Goal: Information Seeking & Learning: Learn about a topic

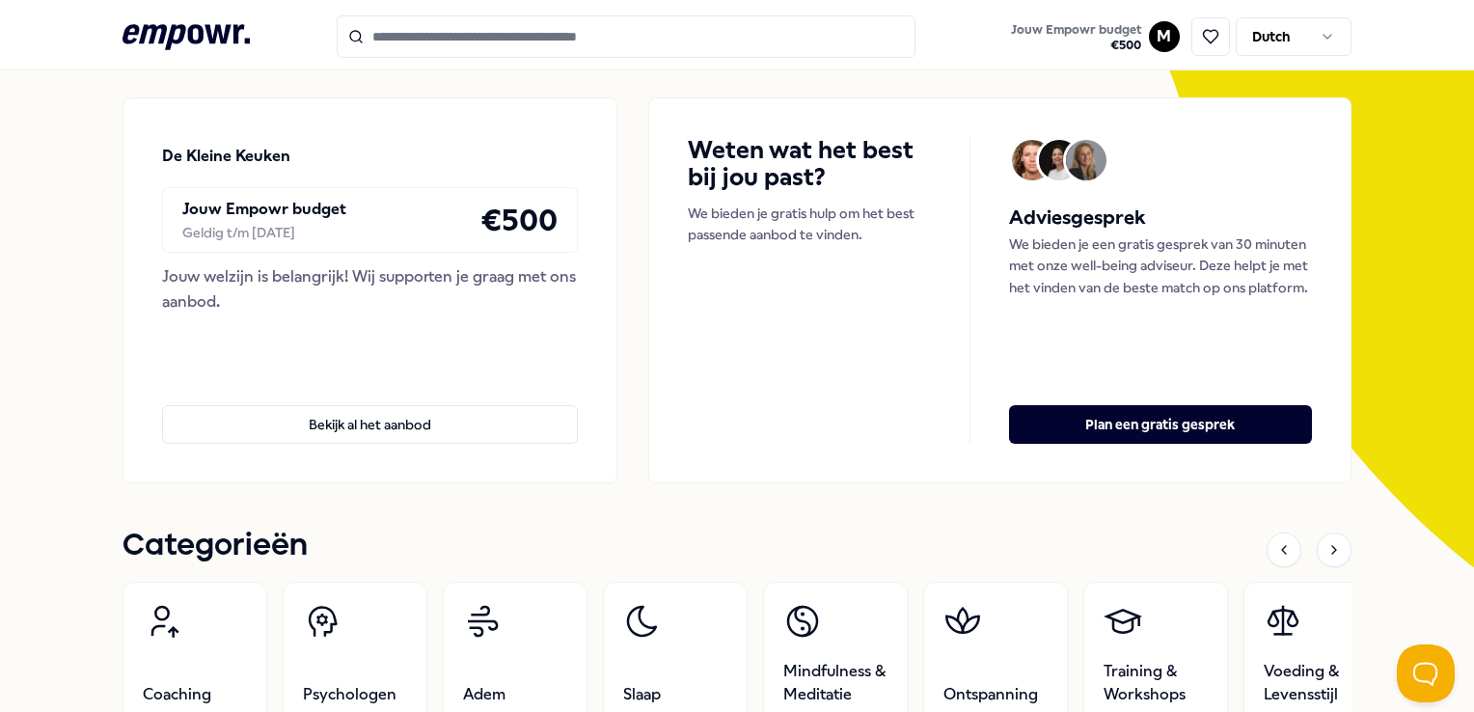
scroll to position [386, 0]
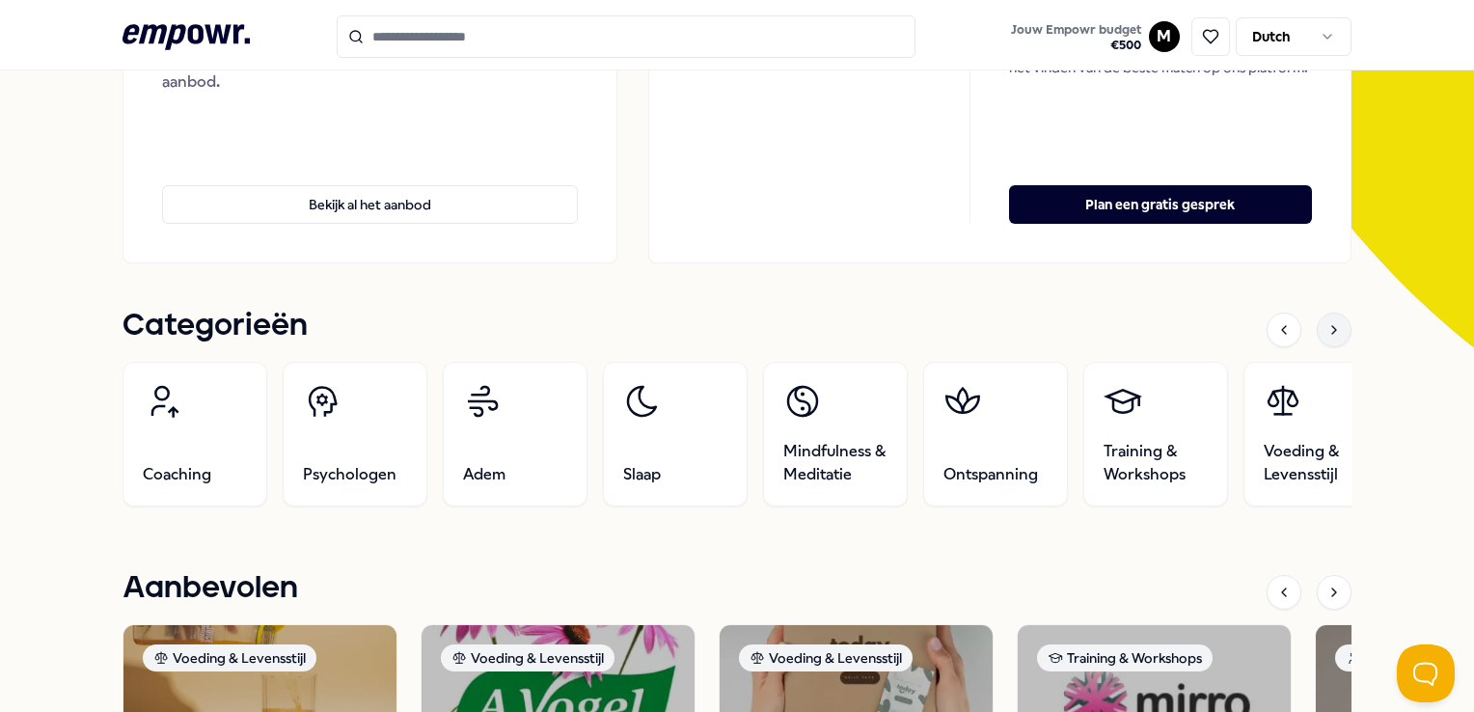
click at [1327, 333] on icon at bounding box center [1334, 329] width 15 height 15
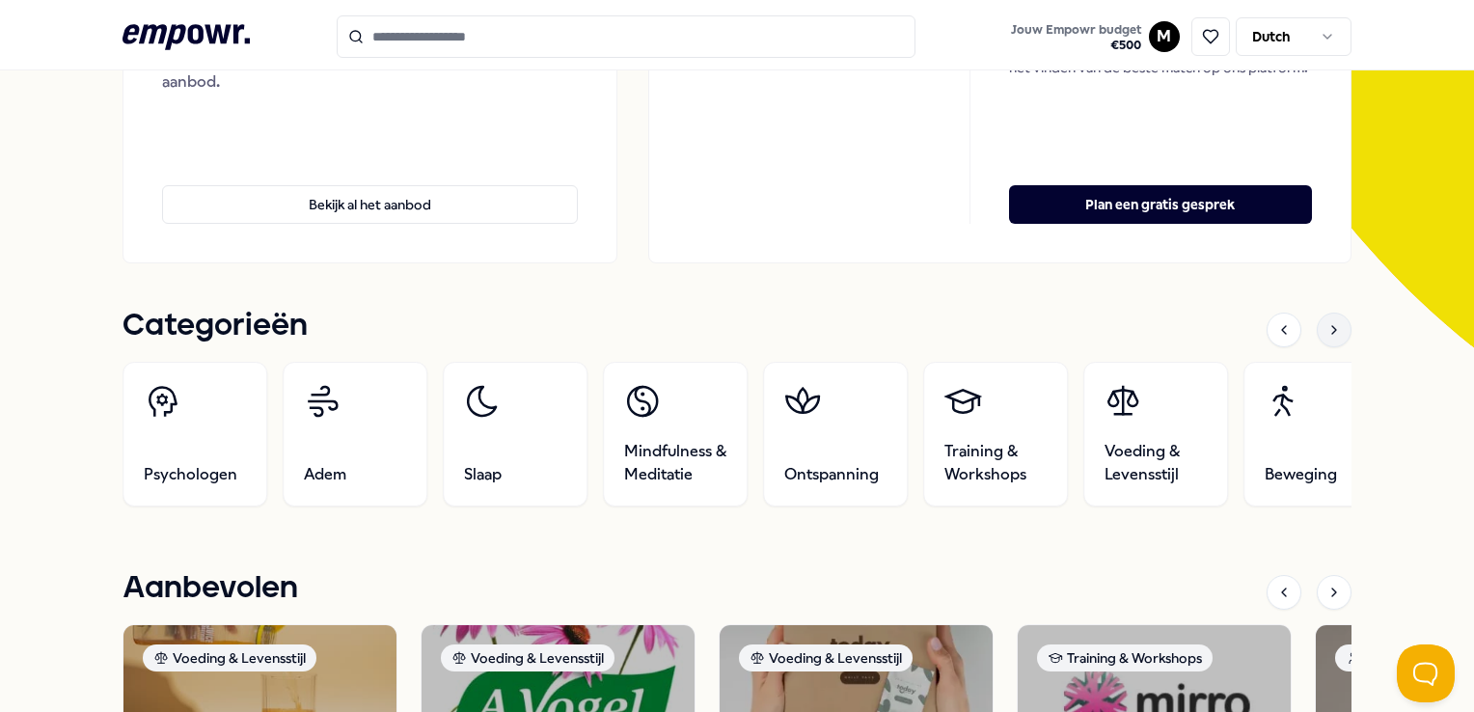
click at [1327, 333] on icon at bounding box center [1334, 329] width 15 height 15
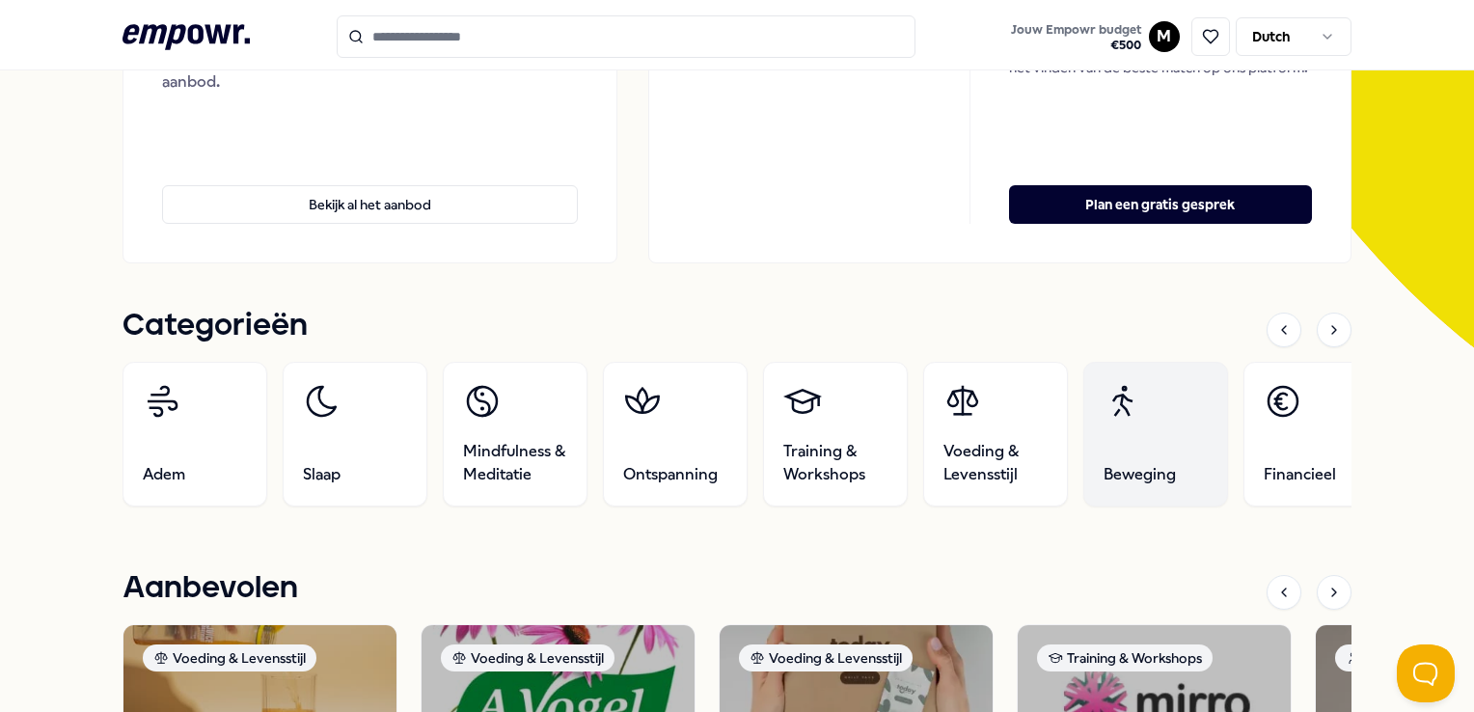
click at [1143, 443] on link "Beweging" at bounding box center [1156, 434] width 145 height 145
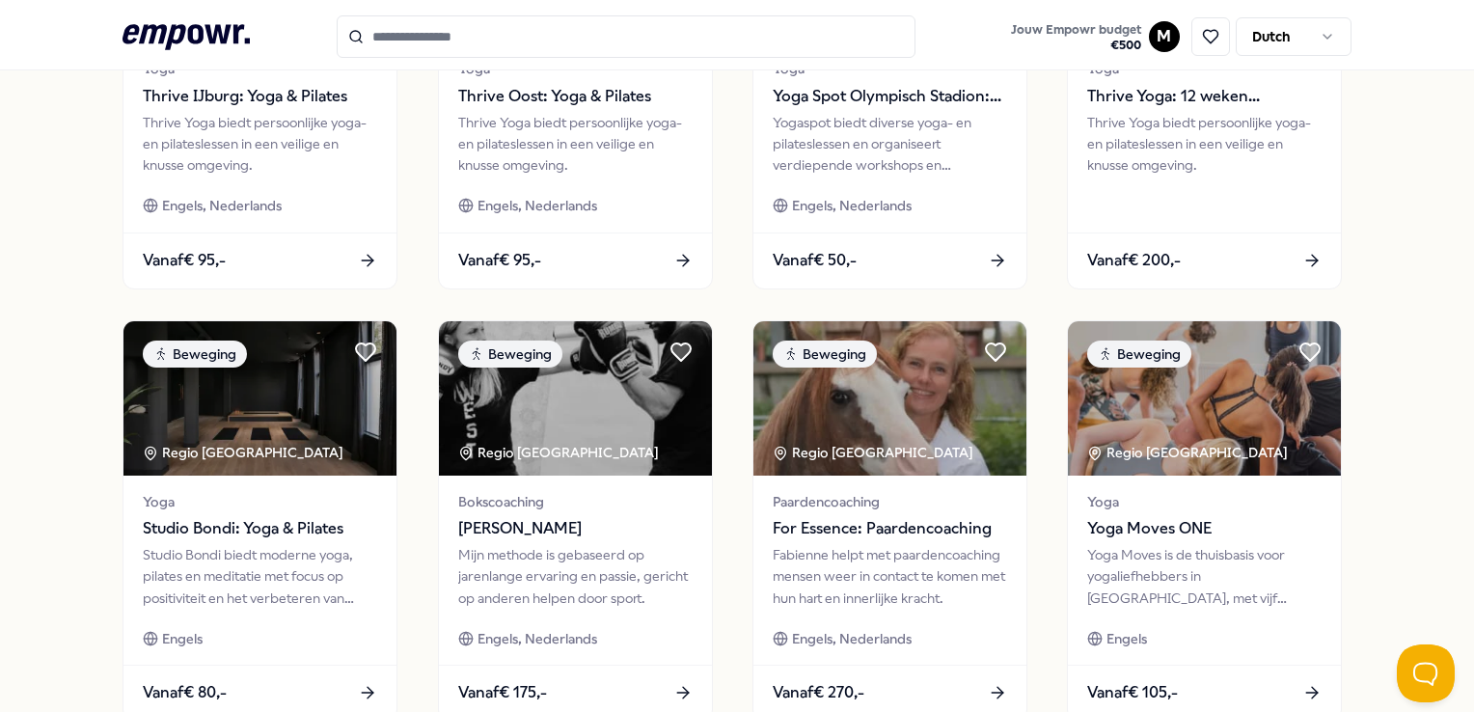
scroll to position [895, 0]
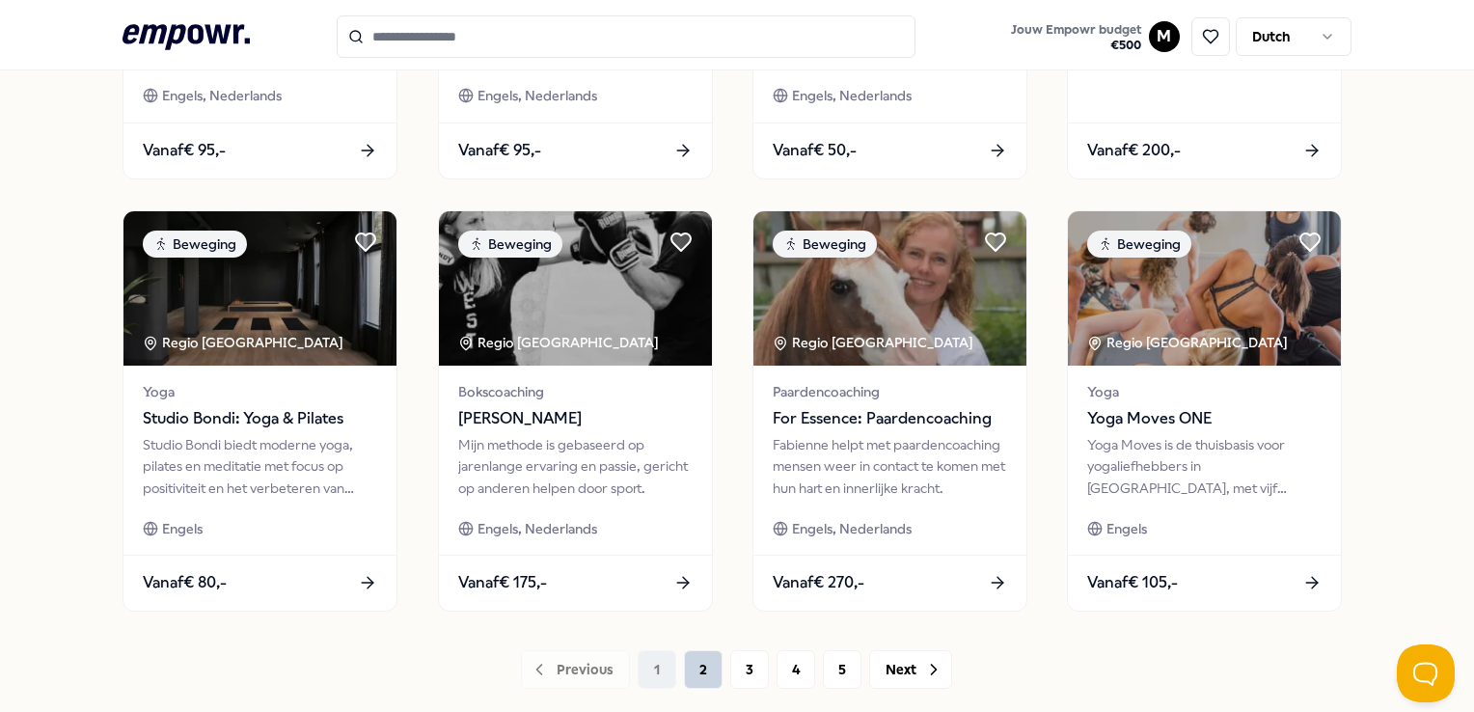
click at [694, 670] on button "2" at bounding box center [703, 669] width 39 height 39
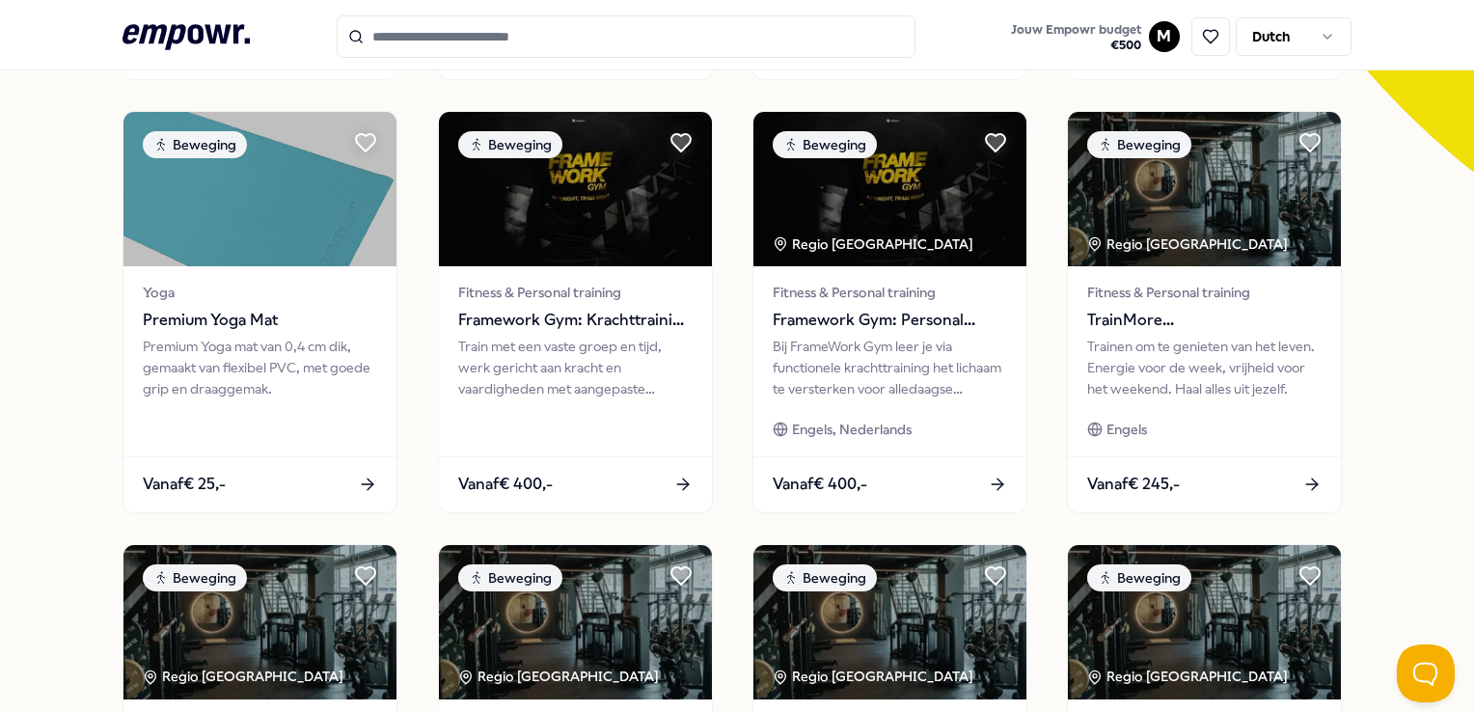
scroll to position [895, 0]
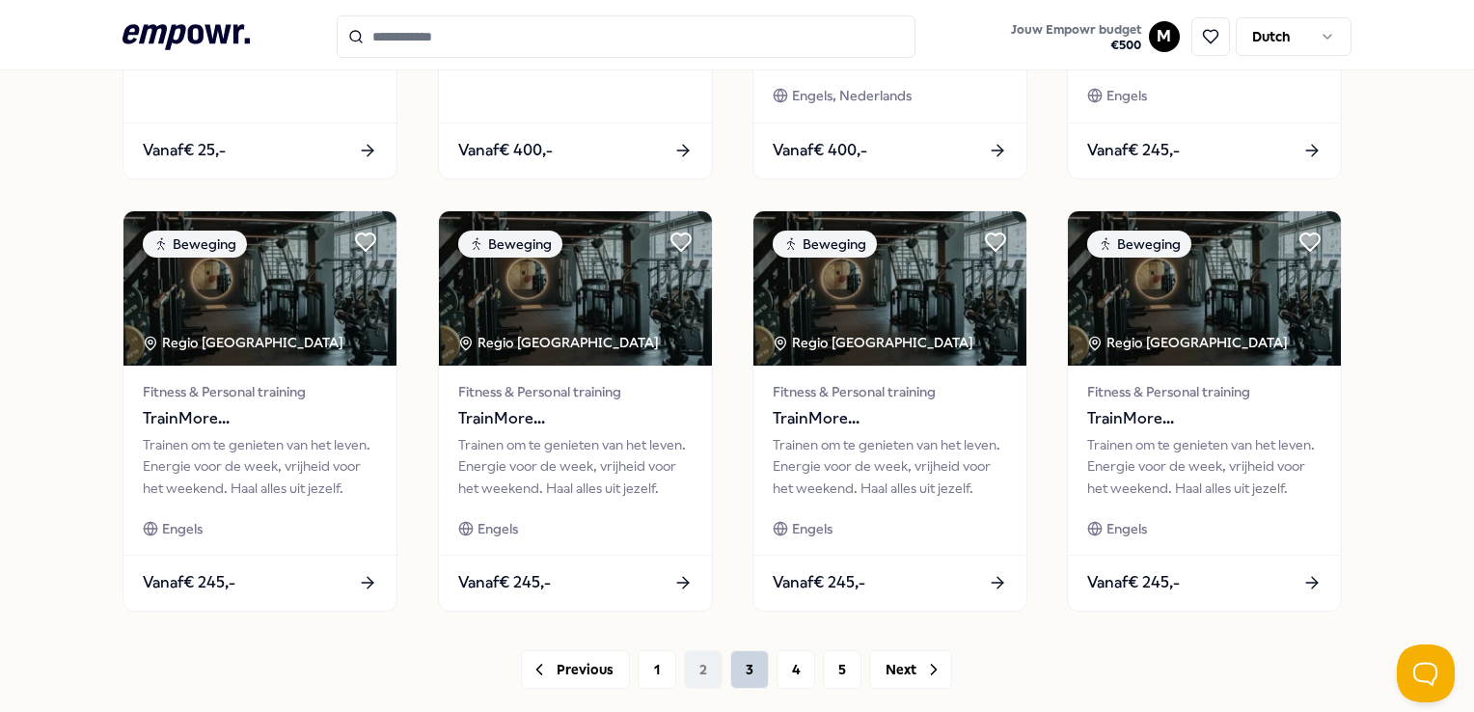
click at [749, 666] on button "3" at bounding box center [749, 669] width 39 height 39
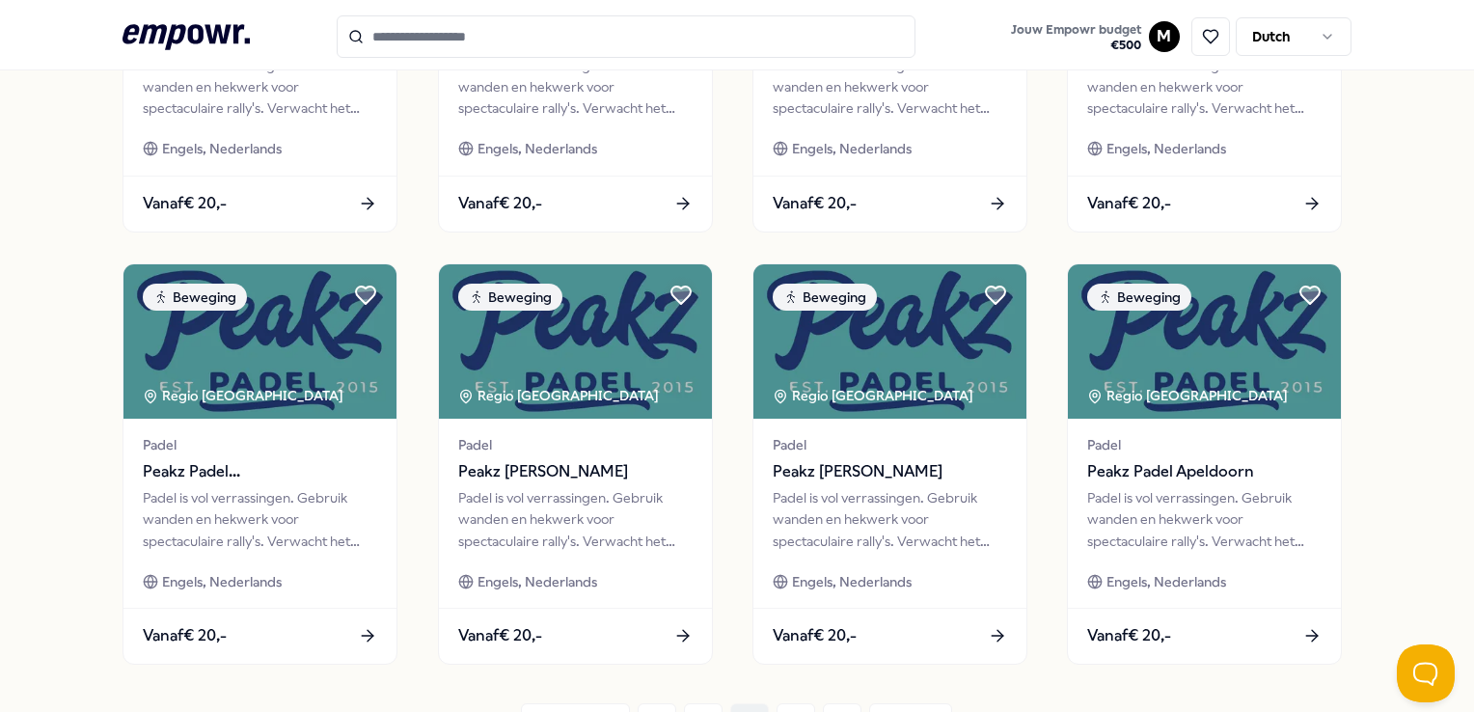
scroll to position [1012, 0]
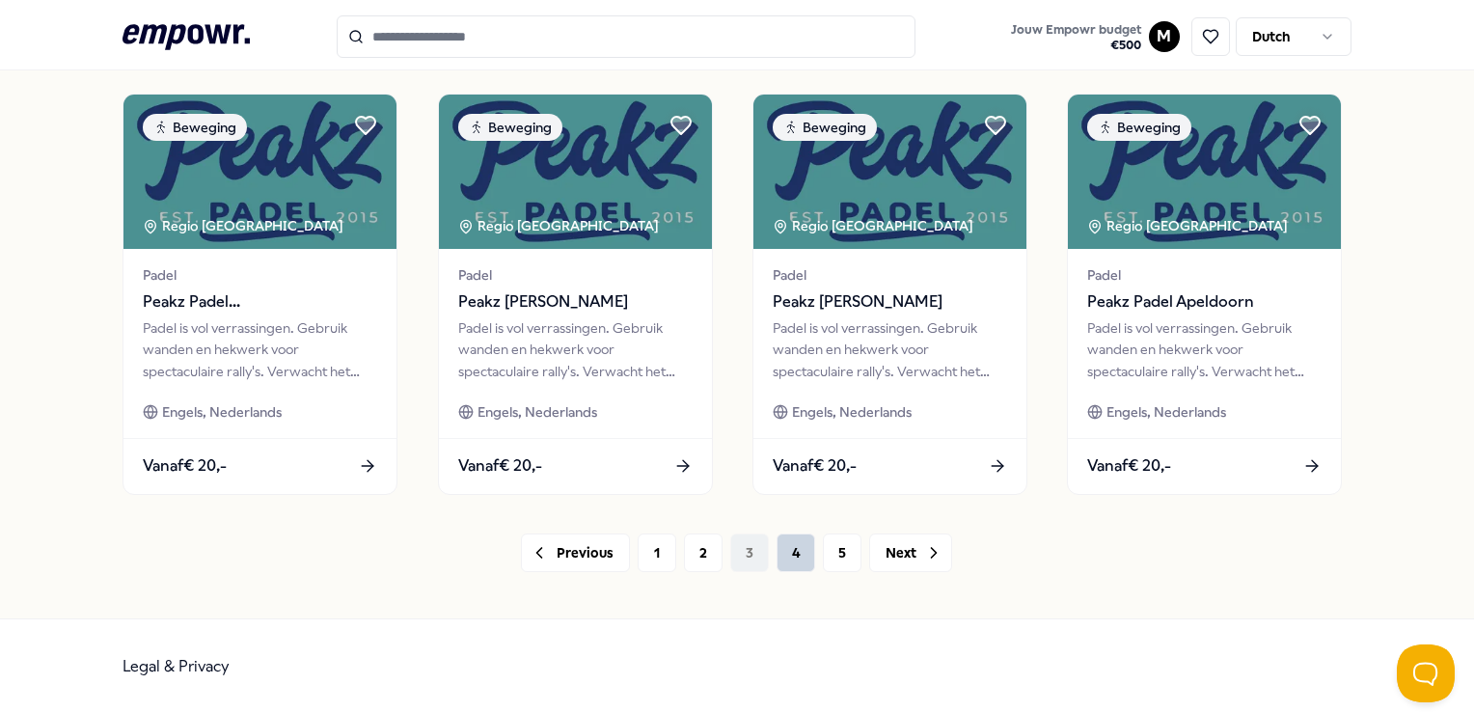
click at [791, 560] on button "4" at bounding box center [796, 553] width 39 height 39
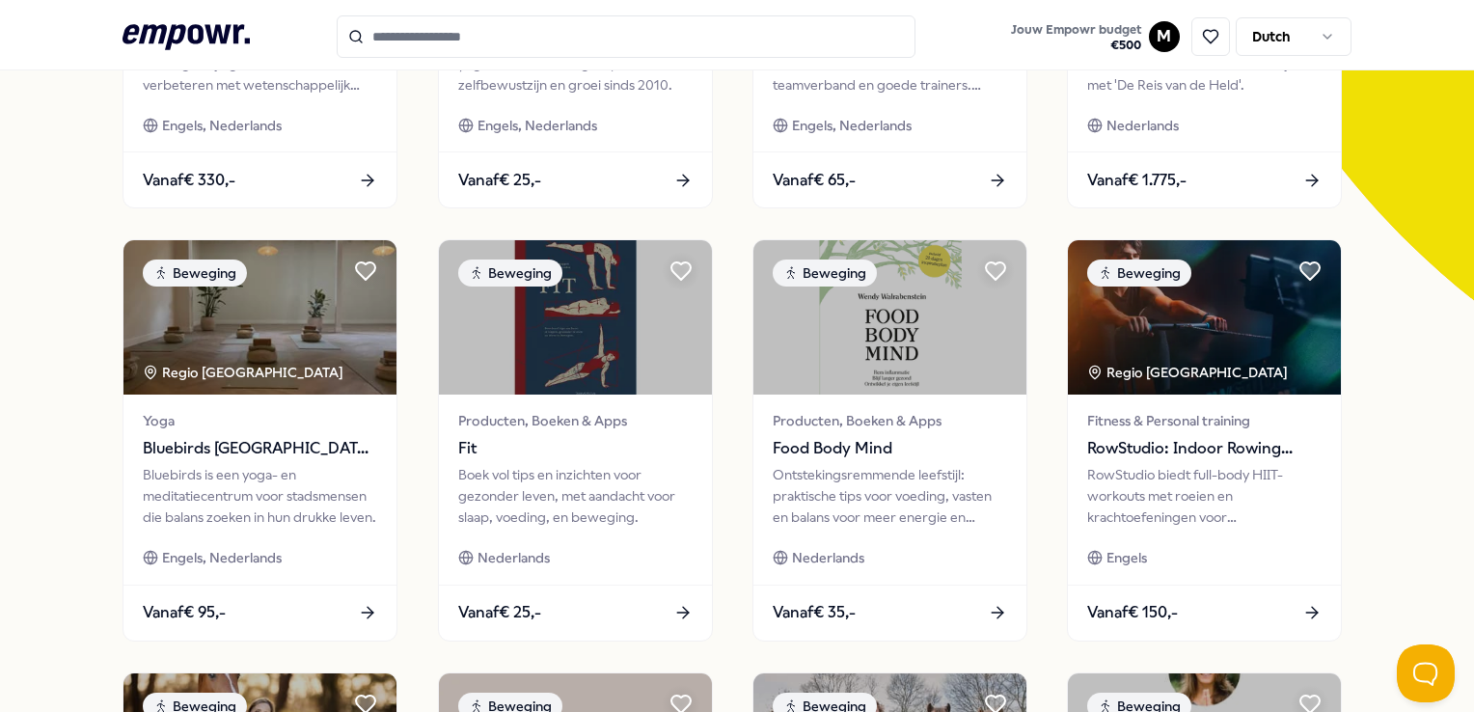
scroll to position [47, 0]
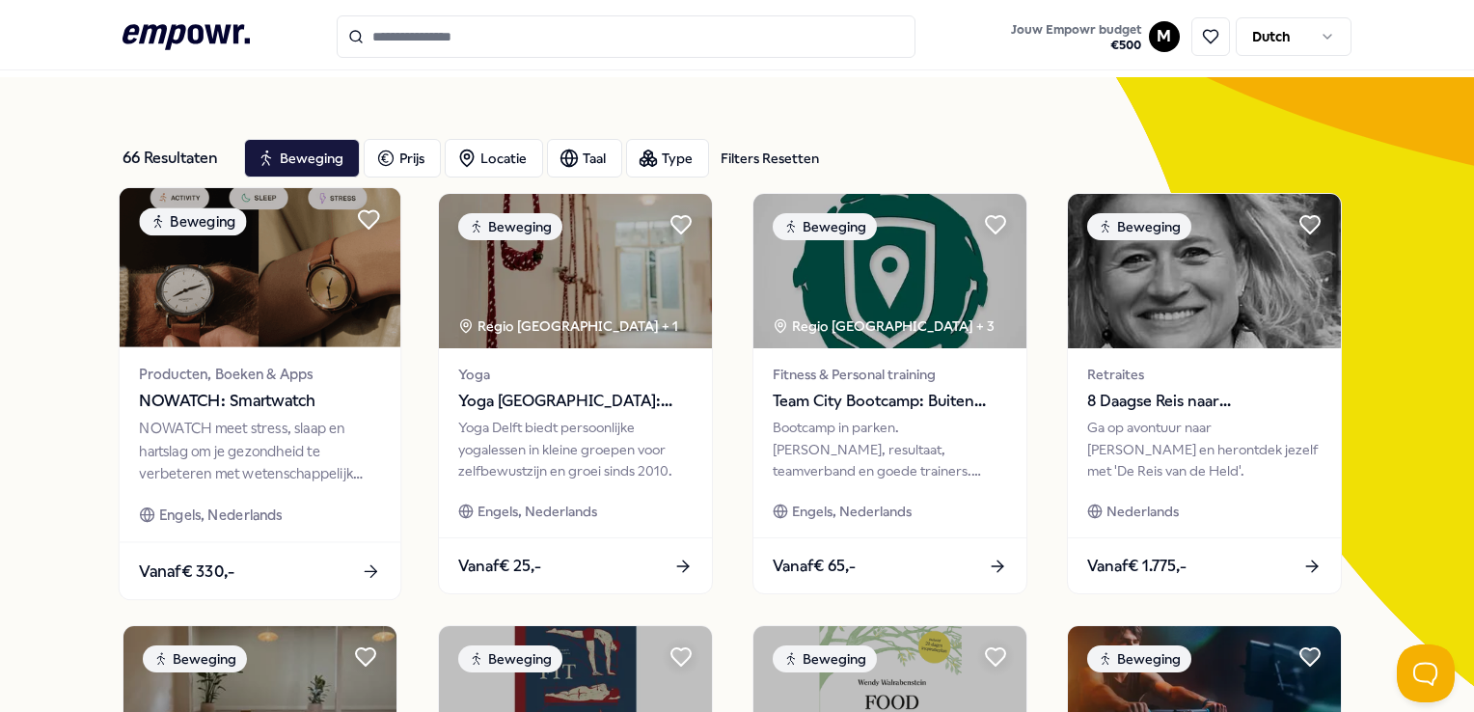
click at [220, 396] on span "NOWATCH: Smartwatch" at bounding box center [260, 401] width 241 height 25
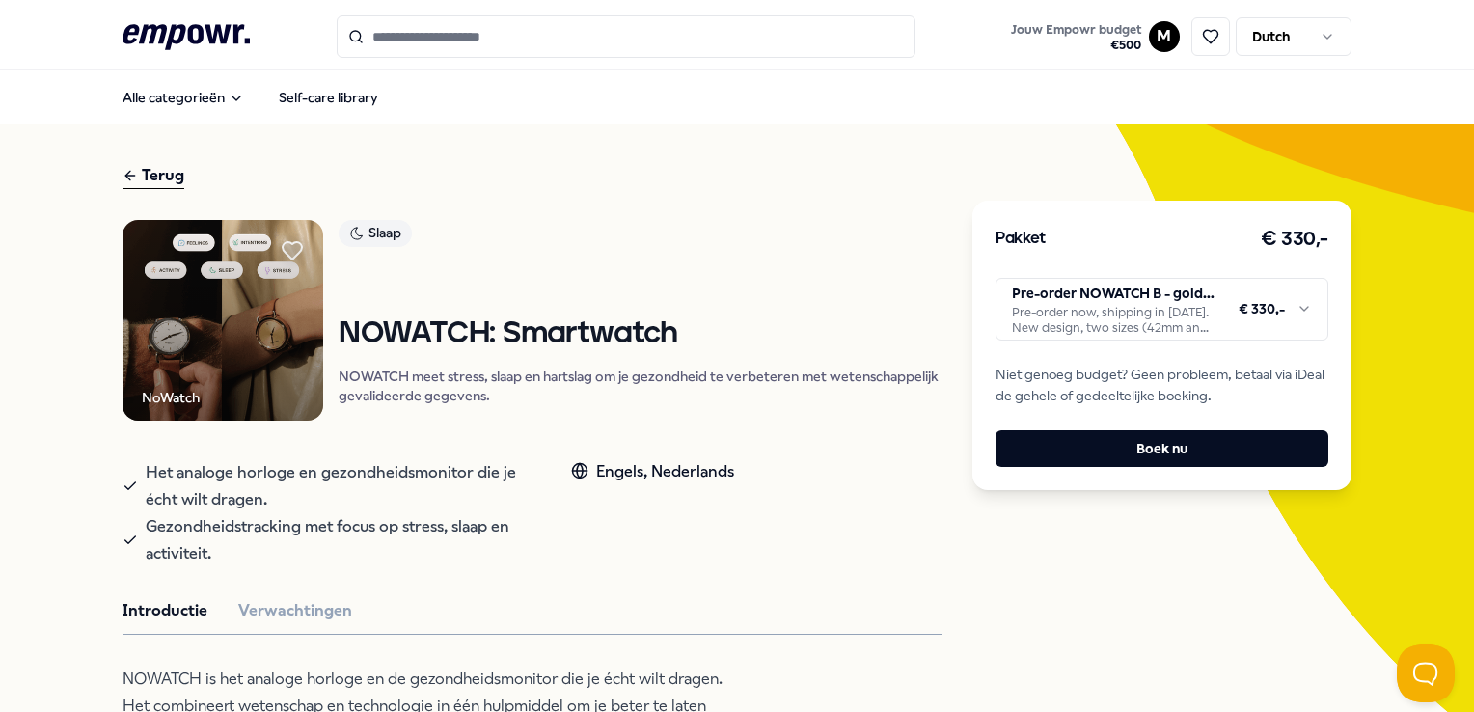
click at [208, 302] on img at bounding box center [223, 320] width 201 height 201
click at [293, 604] on button "Verwachtingen" at bounding box center [295, 610] width 114 height 25
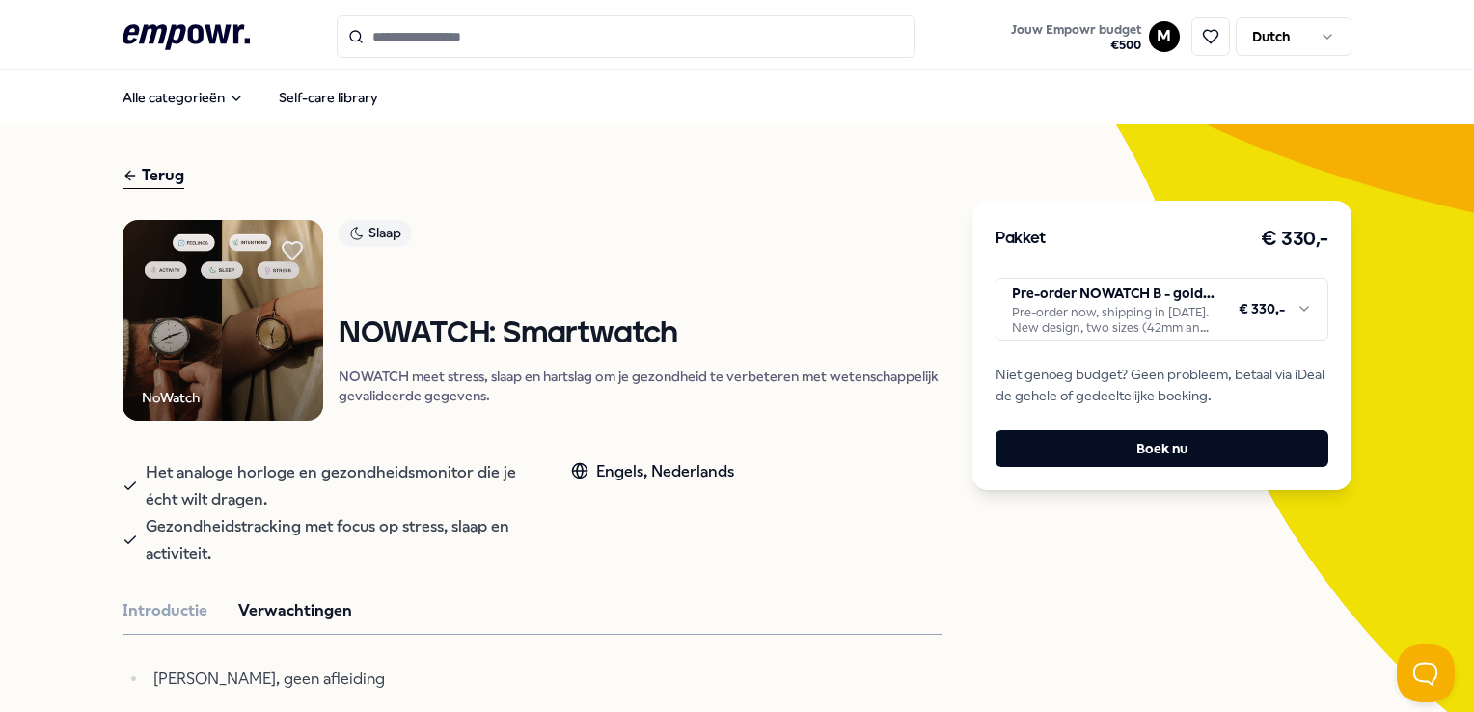
click at [1142, 308] on html ".empowr-logo_svg__cls-1{fill:#03032f} Jouw Empowr budget € 500 M Dutch Alle cat…" at bounding box center [737, 356] width 1474 height 712
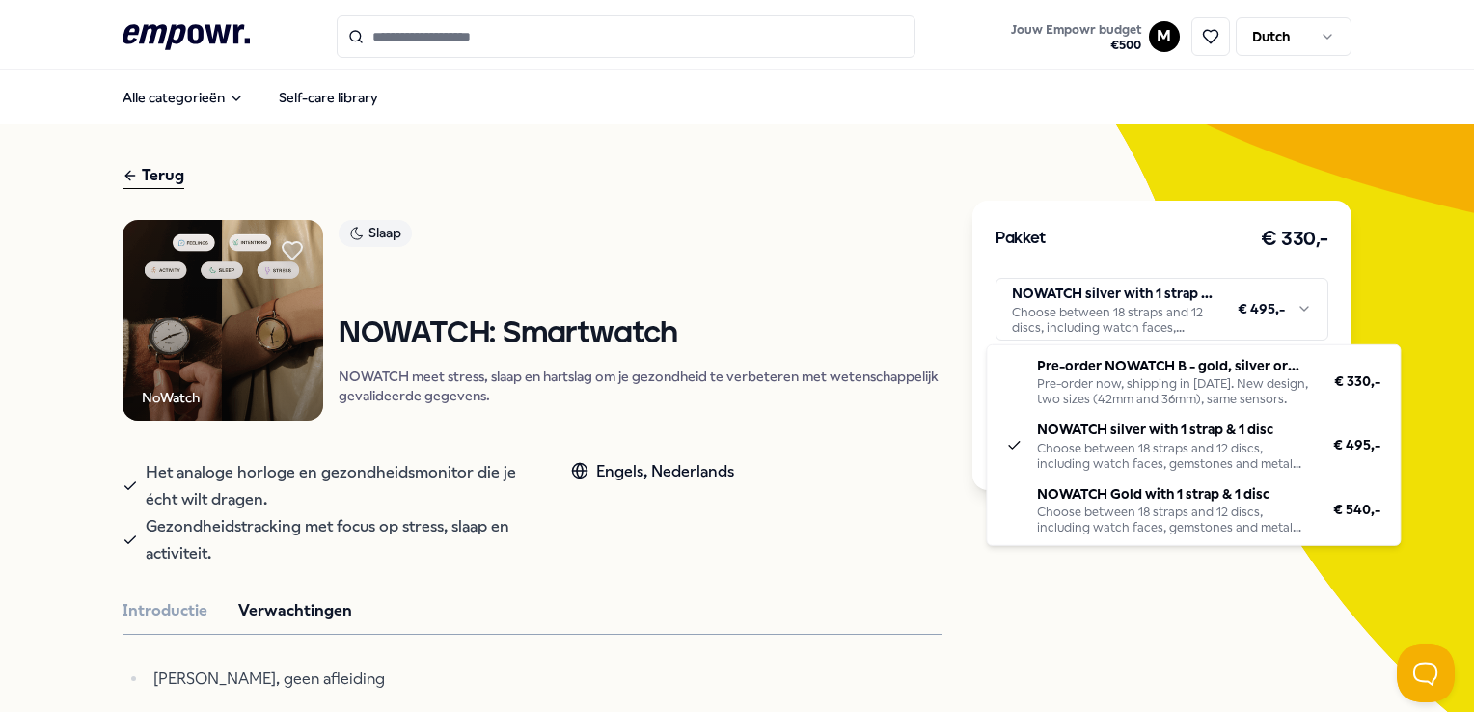
click at [1293, 306] on html ".empowr-logo_svg__cls-1{fill:#03032f} Jouw Empowr budget € 500 M Dutch Alle cat…" at bounding box center [737, 356] width 1474 height 712
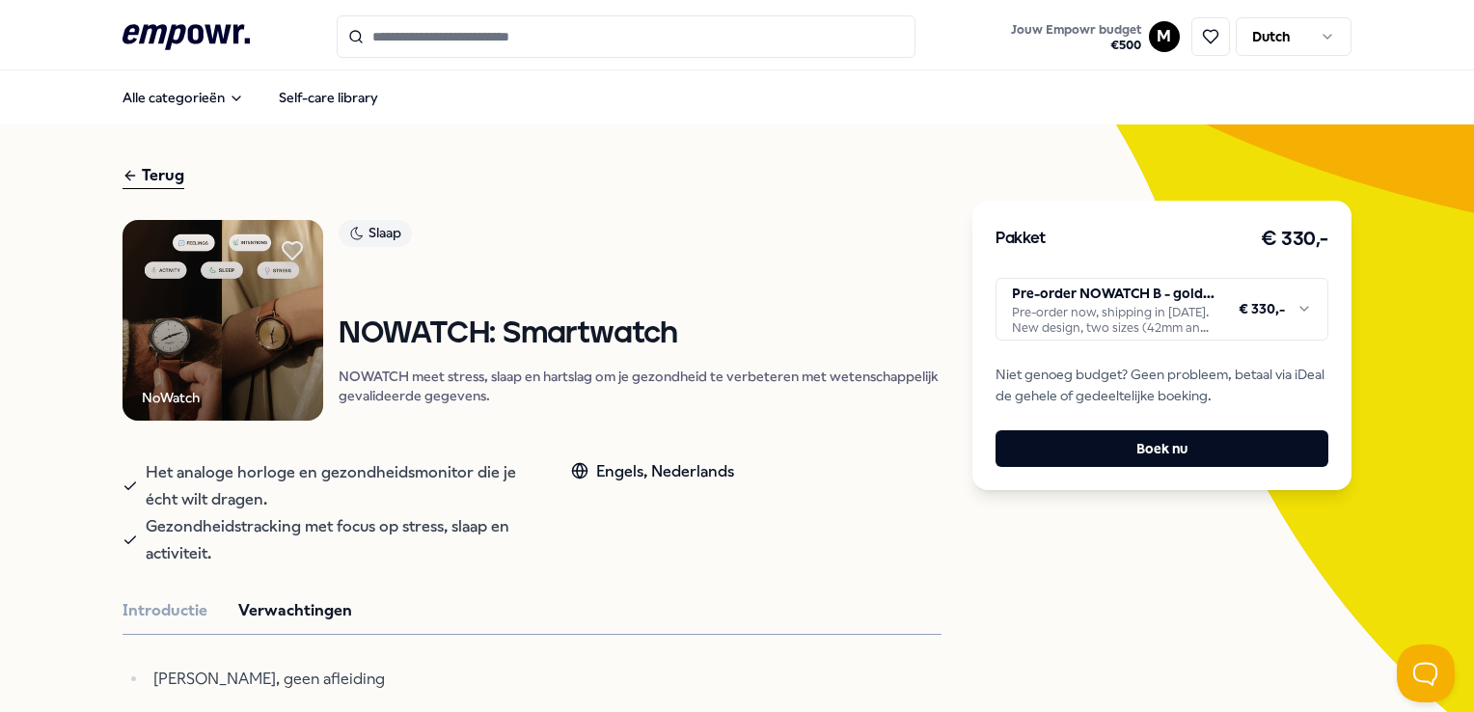
click at [1180, 293] on html ".empowr-logo_svg__cls-1{fill:#03032f} Jouw Empowr budget € 500 M Dutch Alle cat…" at bounding box center [737, 356] width 1474 height 712
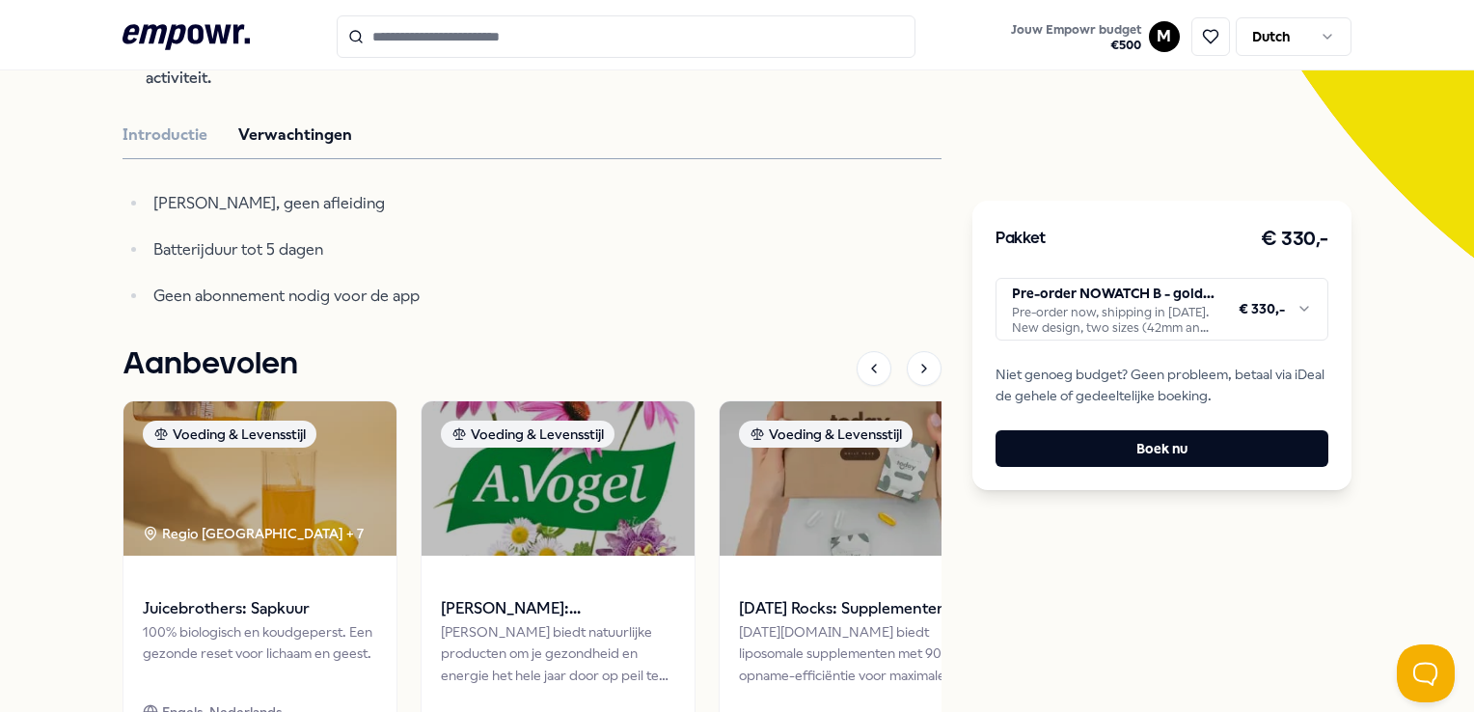
scroll to position [482, 0]
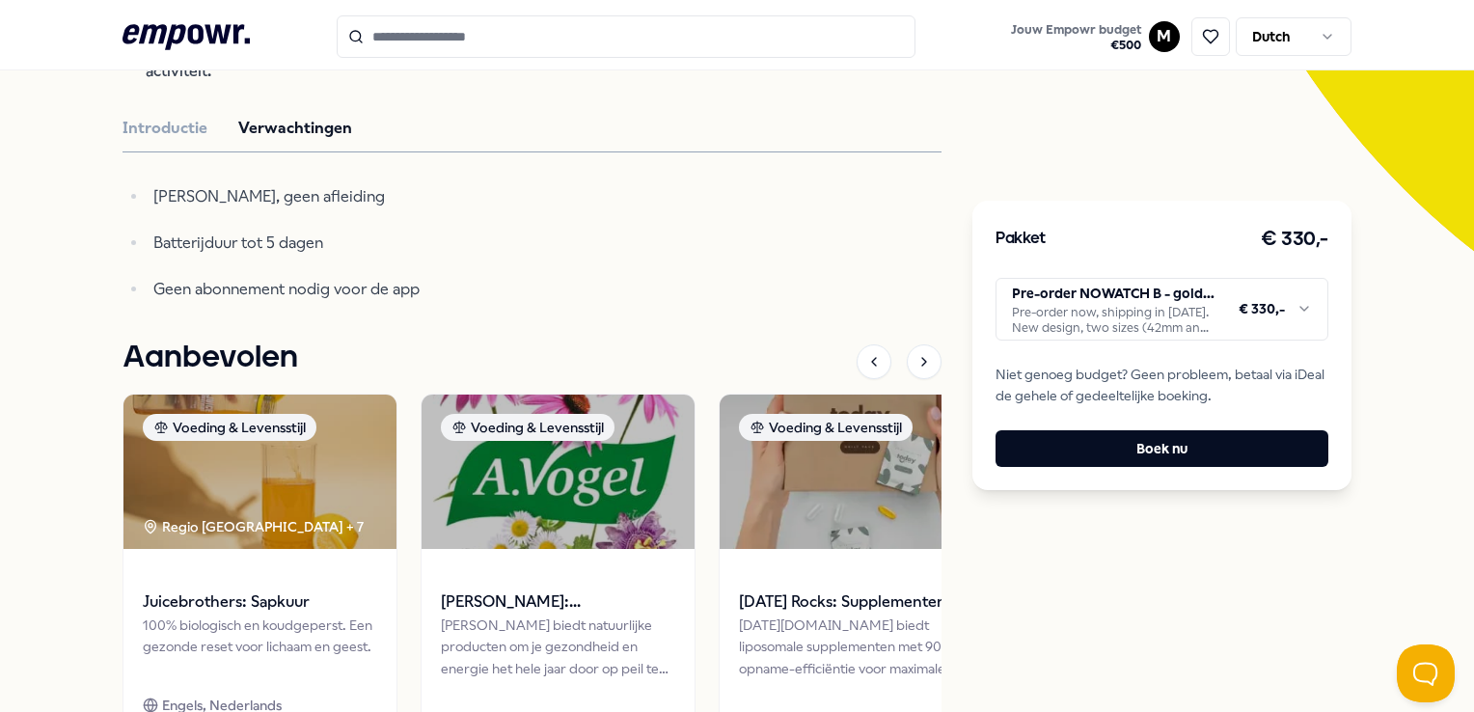
click at [1135, 290] on html ".empowr-logo_svg__cls-1{fill:#03032f} Jouw Empowr budget € 500 M Dutch Alle cat…" at bounding box center [737, 356] width 1474 height 712
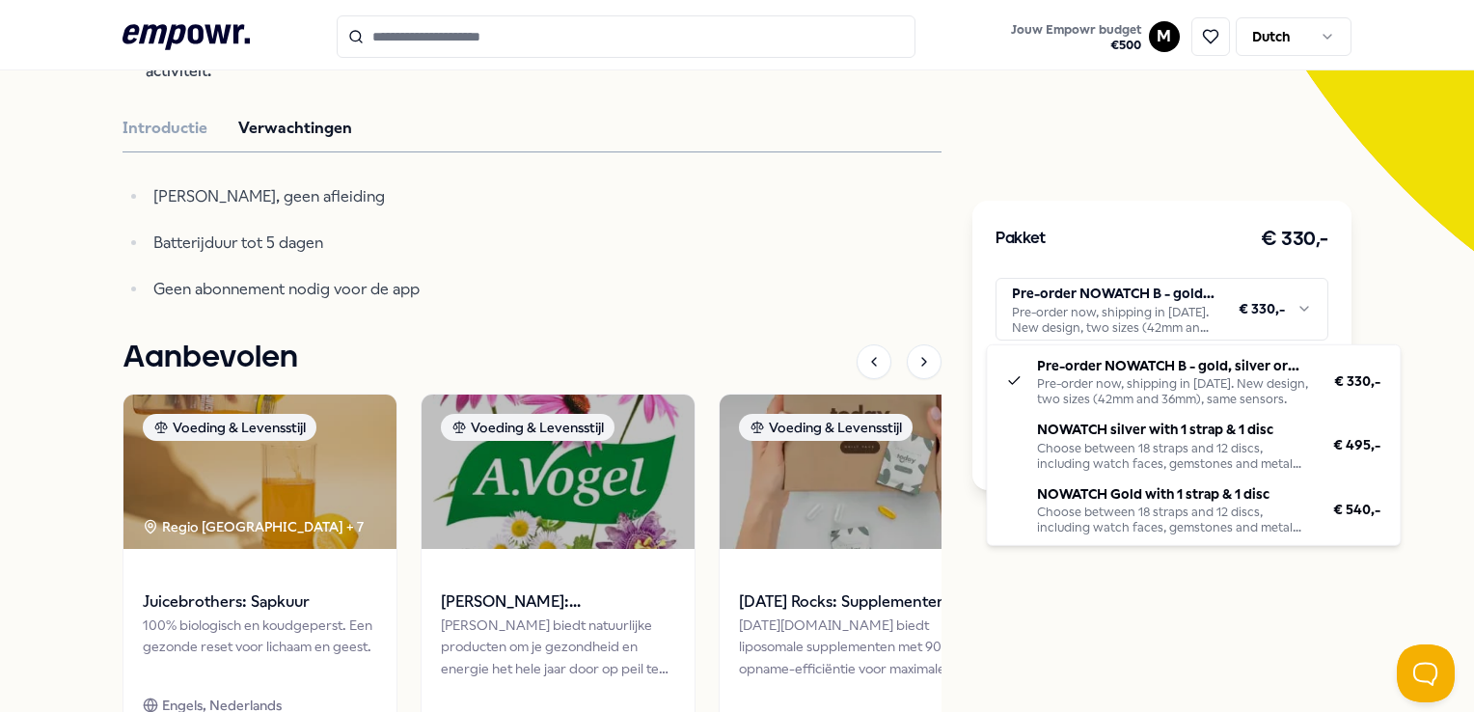
click at [1300, 304] on html ".empowr-logo_svg__cls-1{fill:#03032f} Jouw Empowr budget € 500 M Dutch Alle cat…" at bounding box center [737, 356] width 1474 height 712
click at [1123, 302] on html ".empowr-logo_svg__cls-1{fill:#03032f} Jouw Empowr budget € 500 M Dutch Alle cat…" at bounding box center [737, 356] width 1474 height 712
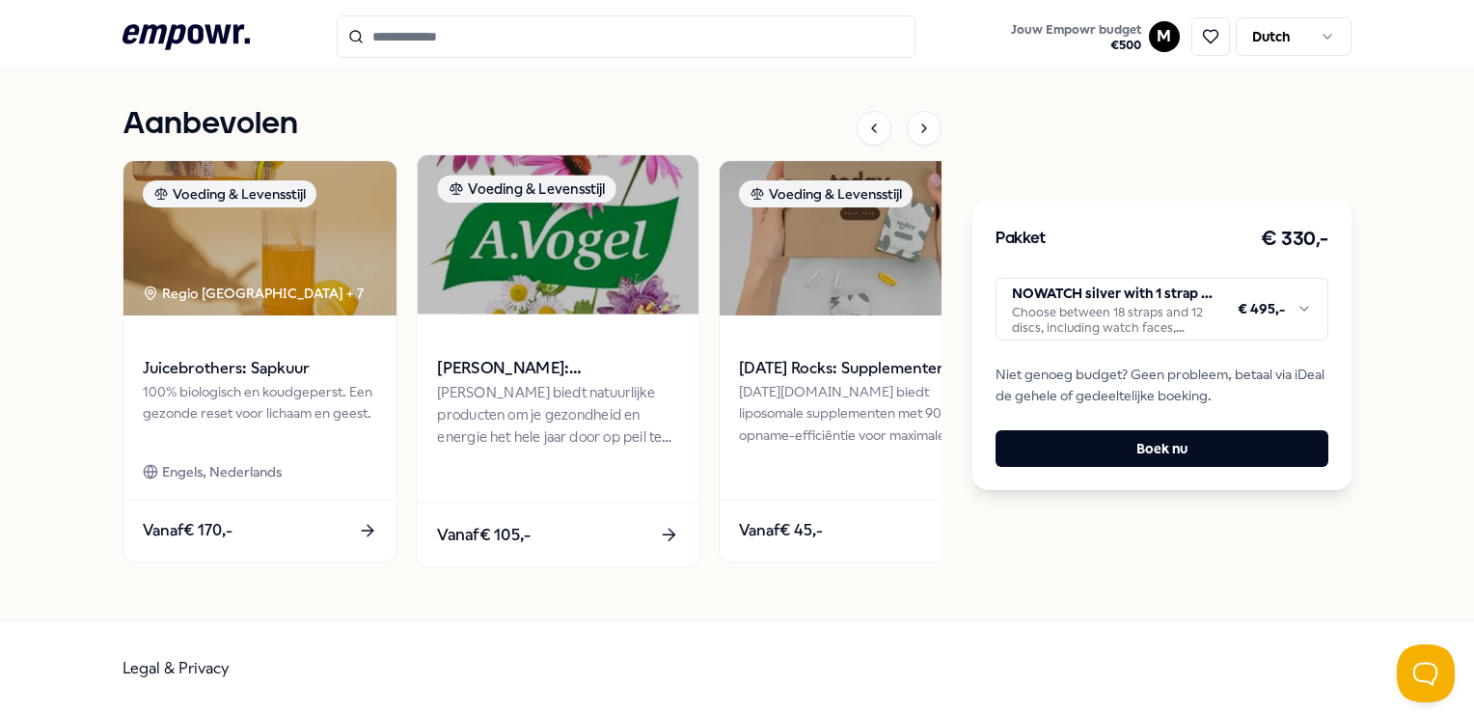
scroll to position [0, 0]
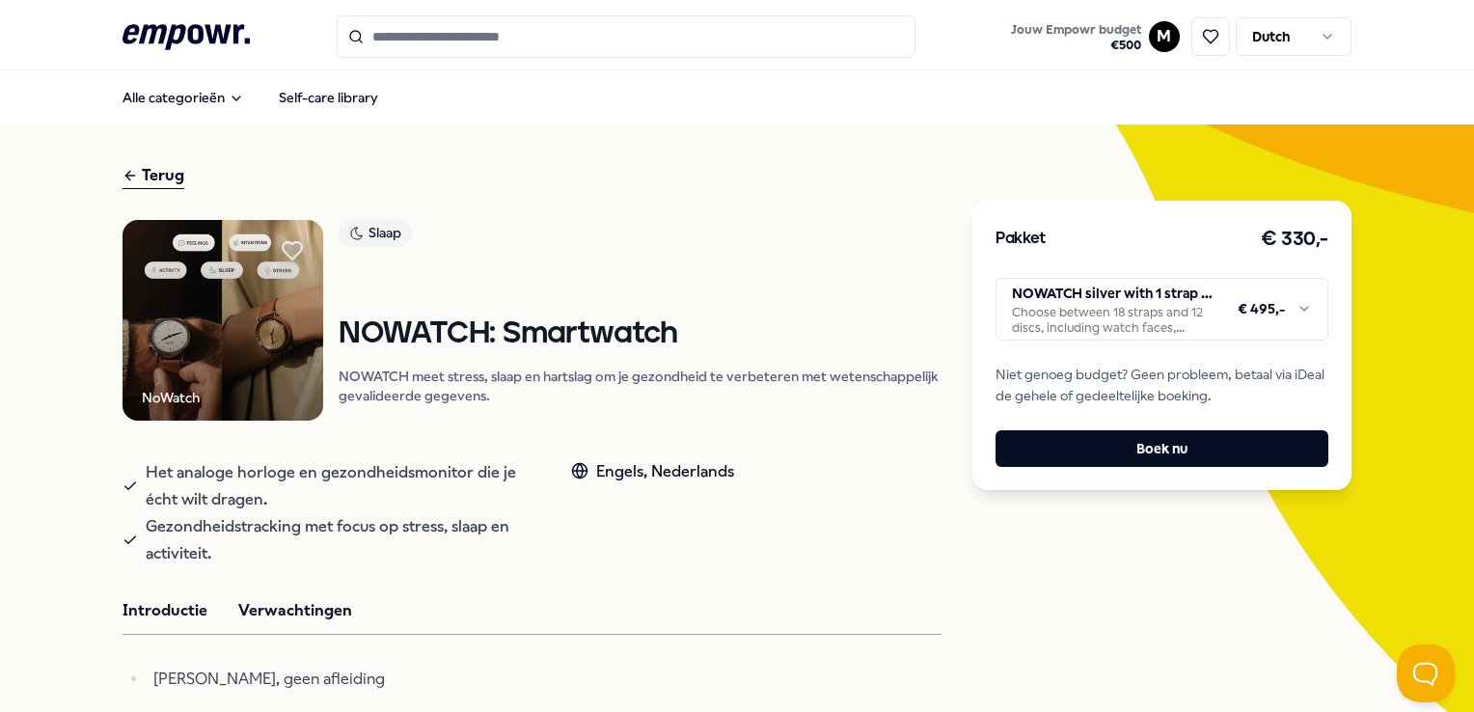
click at [172, 598] on button "Introductie" at bounding box center [165, 610] width 85 height 25
